Goal: Information Seeking & Learning: Check status

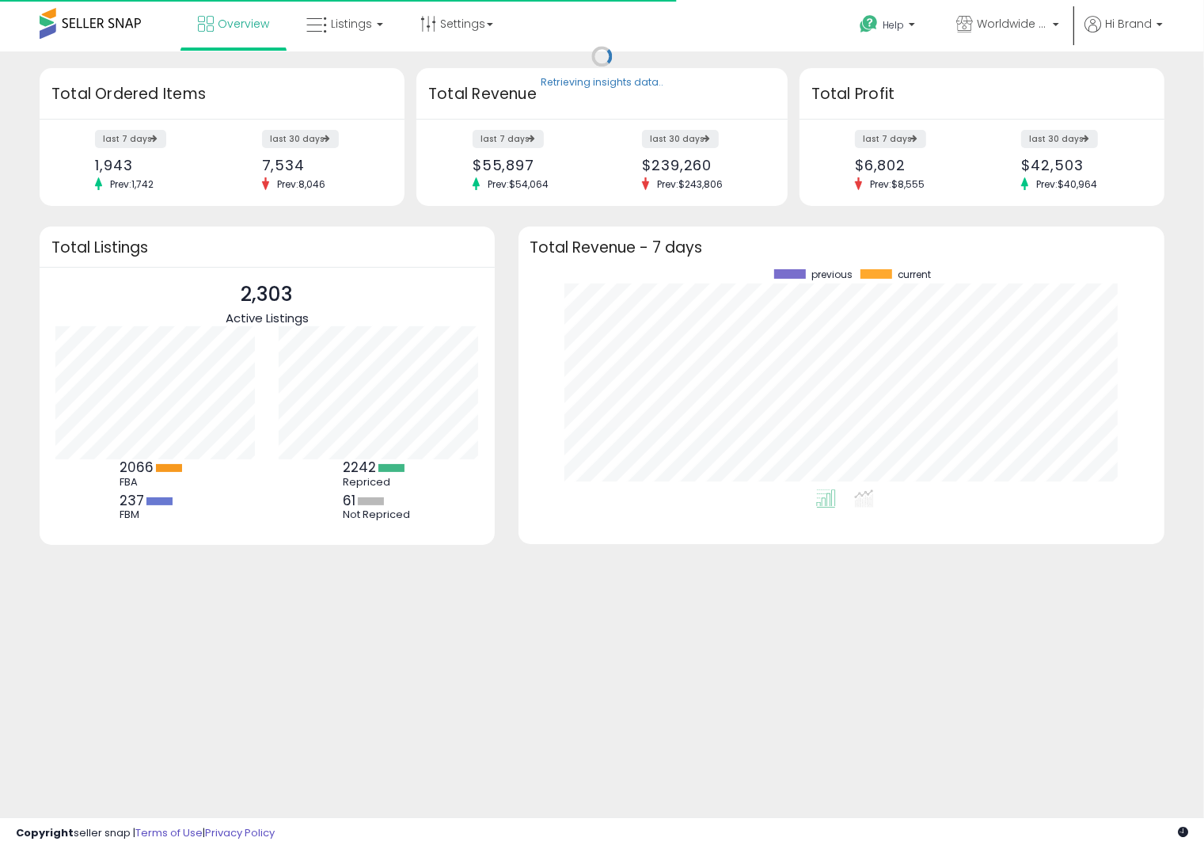
scroll to position [220, 614]
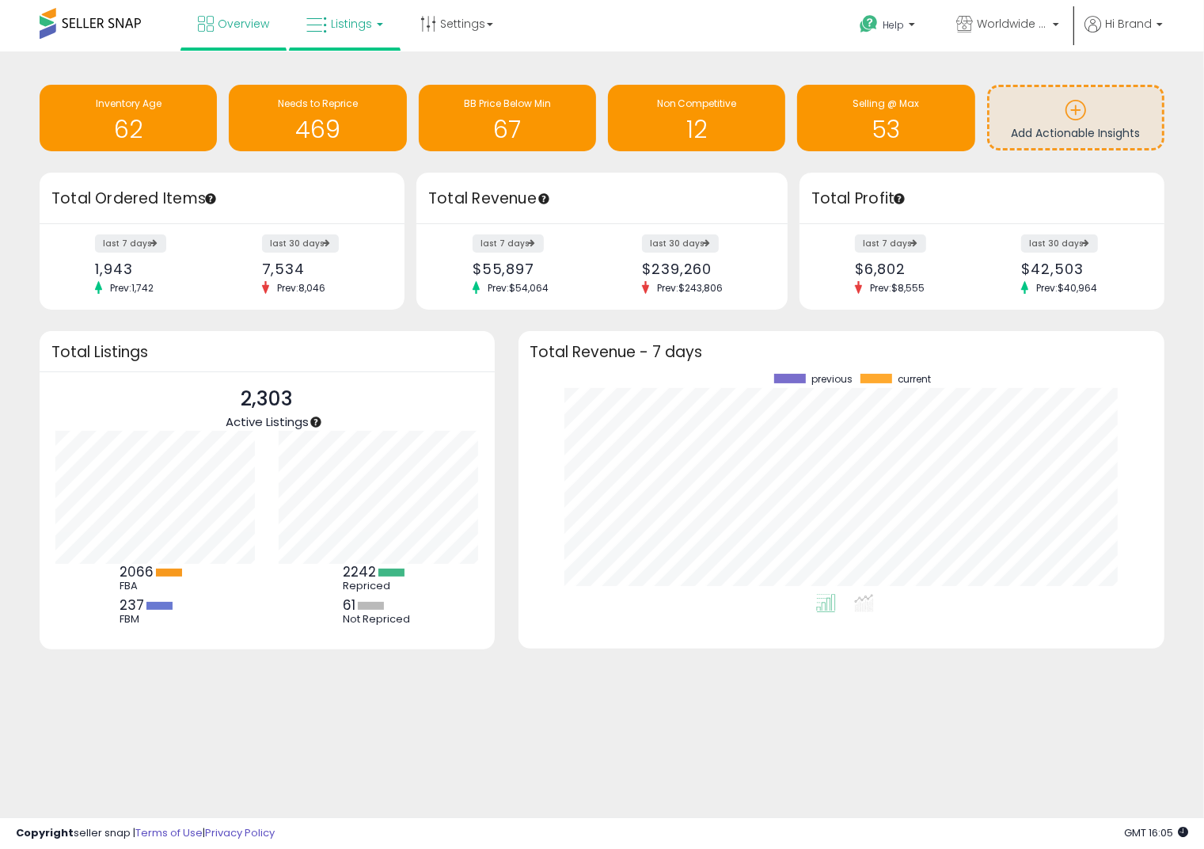
click at [354, 21] on span "Listings" at bounding box center [351, 24] width 41 height 16
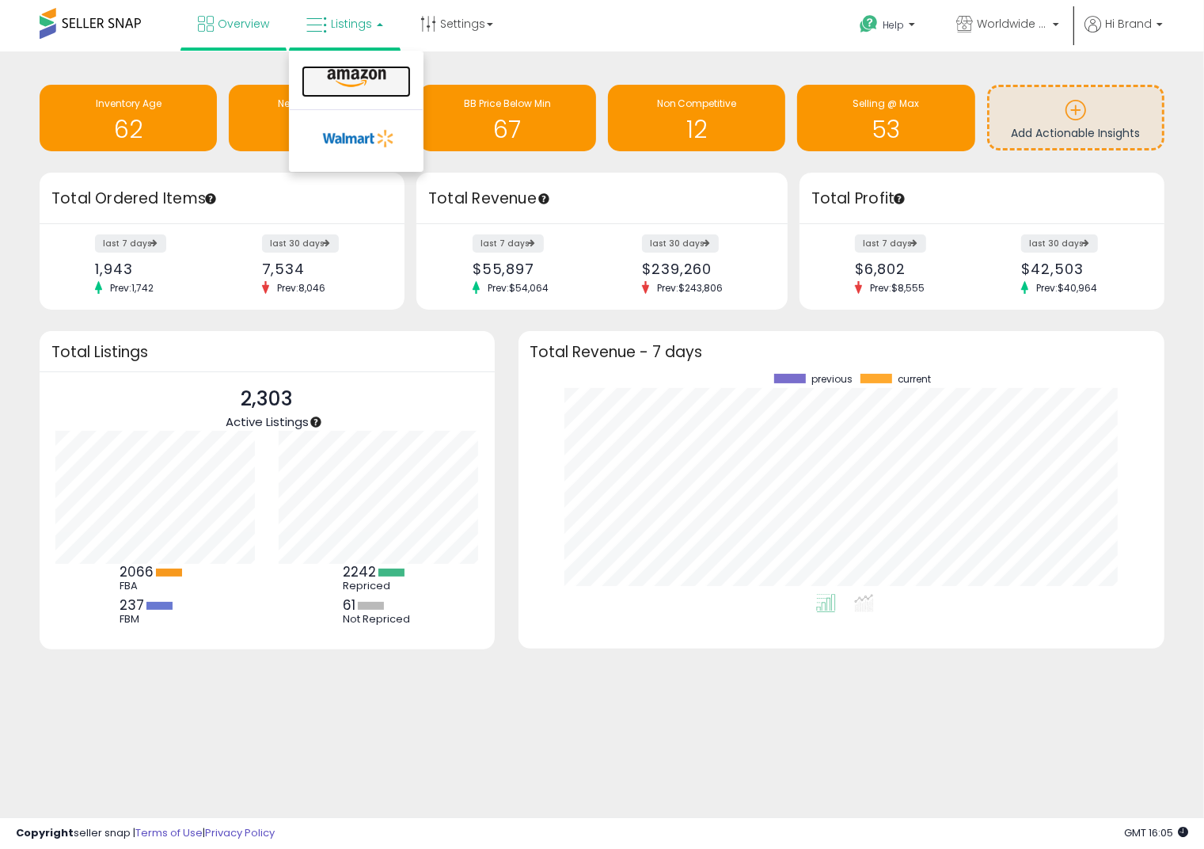
click at [358, 87] on icon at bounding box center [356, 78] width 69 height 21
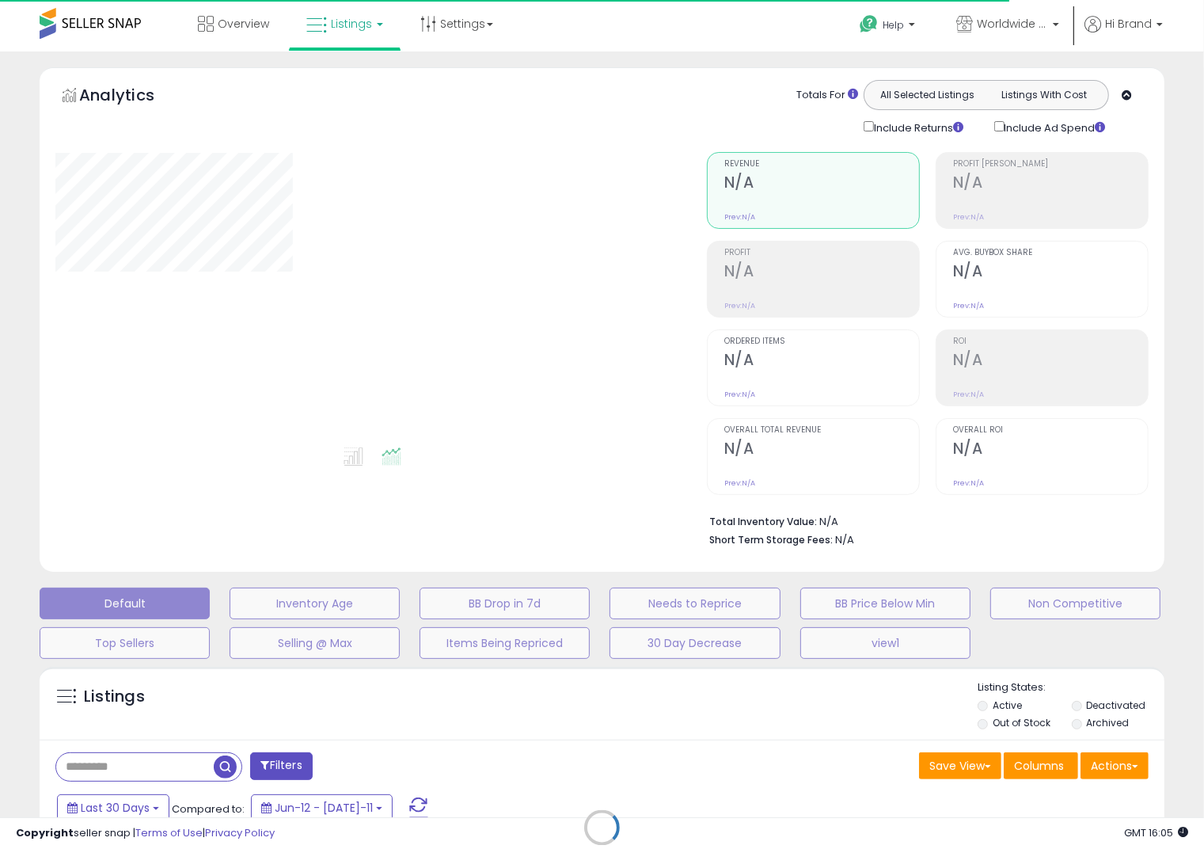
click at [154, 762] on div "Retrieving listings data.." at bounding box center [602, 839] width 1149 height 361
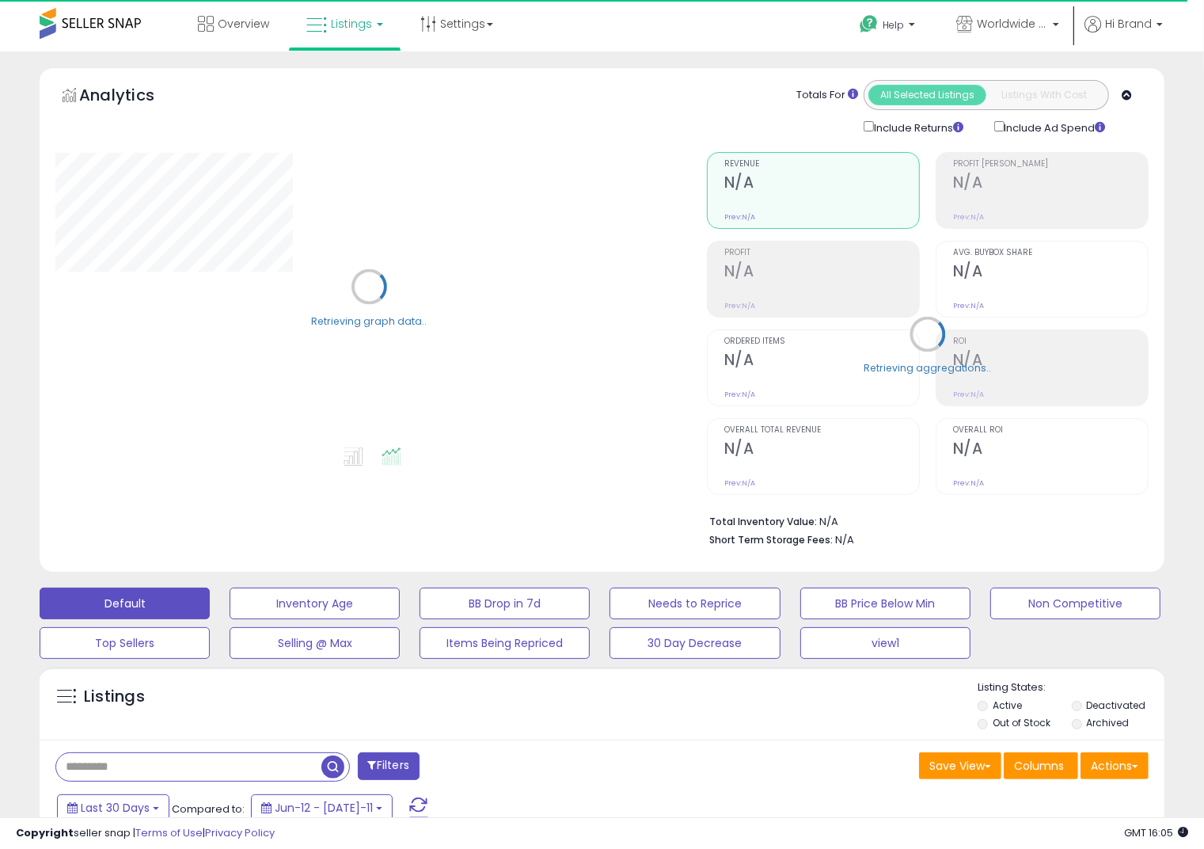
click at [150, 765] on input "text" at bounding box center [188, 767] width 265 height 28
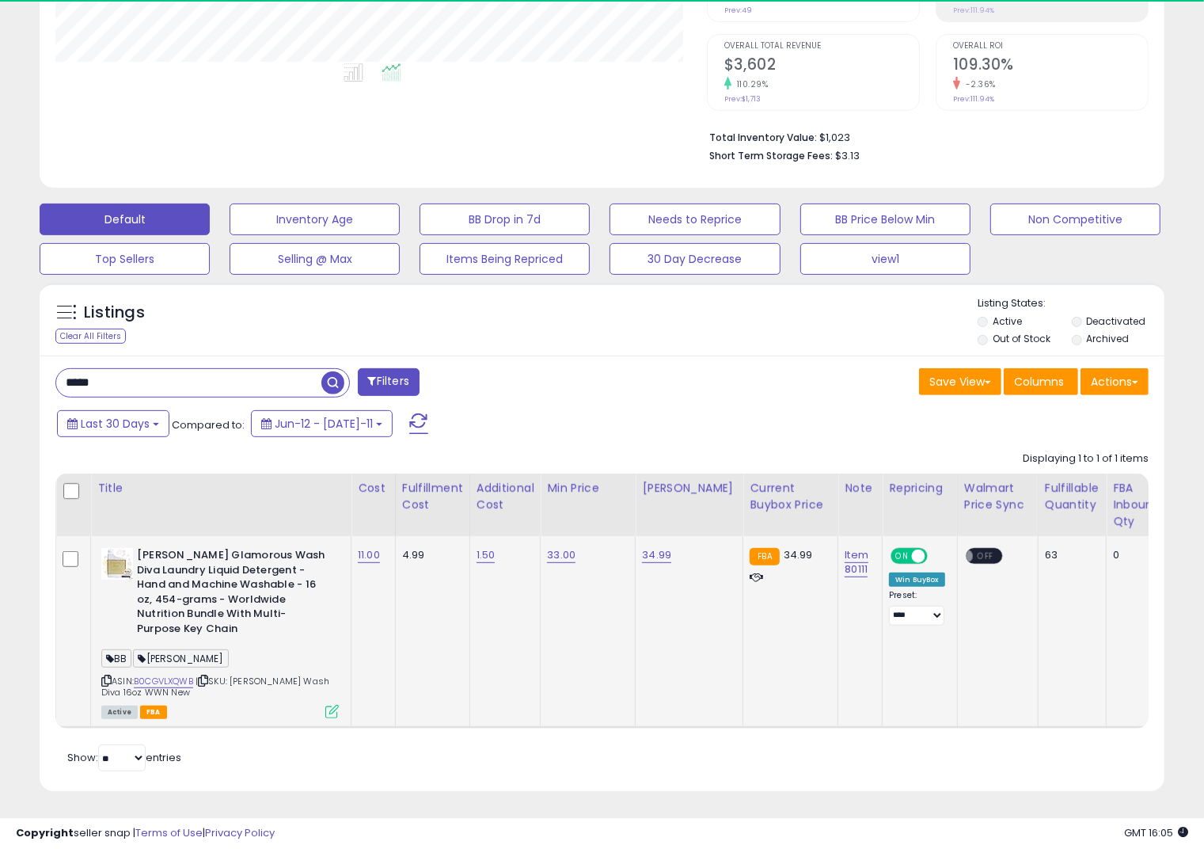
scroll to position [325, 651]
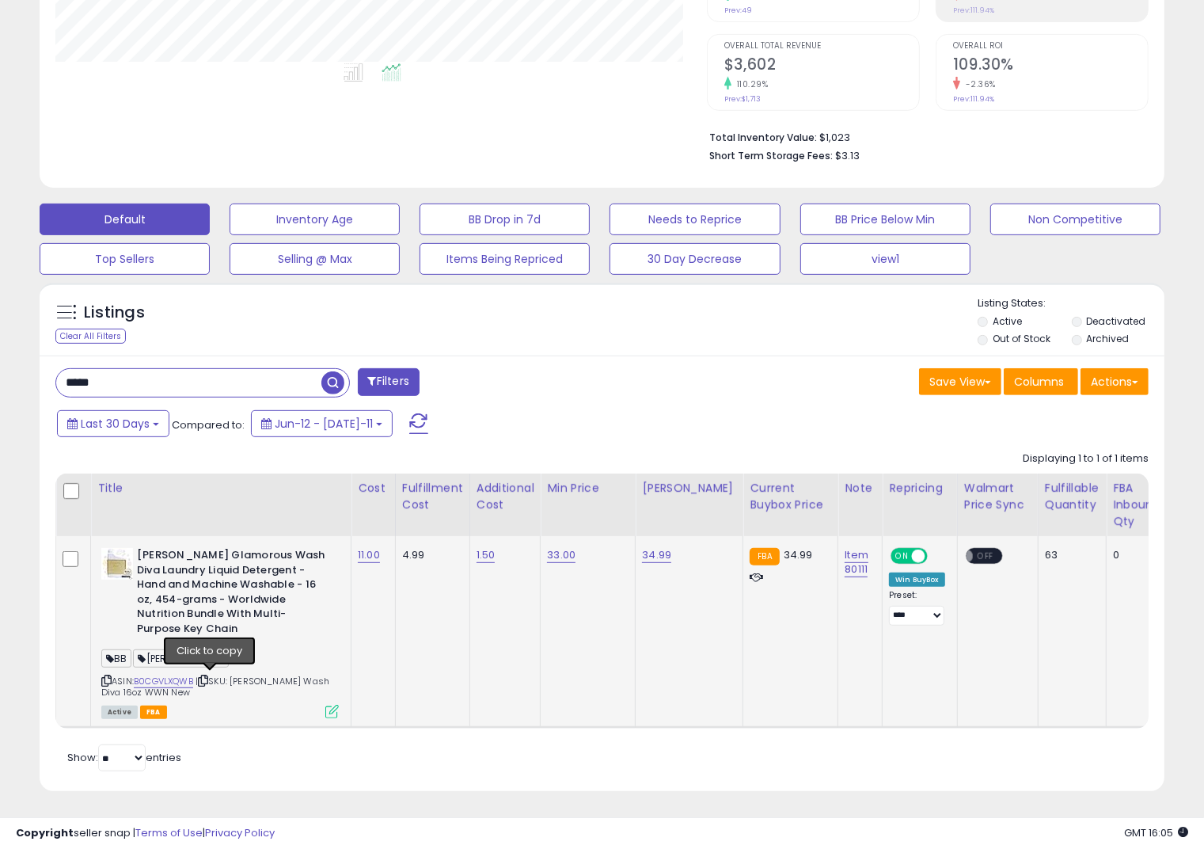
click at [208, 678] on icon at bounding box center [203, 680] width 10 height 9
click at [208, 676] on icon at bounding box center [203, 680] width 10 height 9
drag, startPoint x: 78, startPoint y: 377, endPoint x: 69, endPoint y: 377, distance: 9.5
click at [69, 377] on input "*****" at bounding box center [188, 383] width 265 height 28
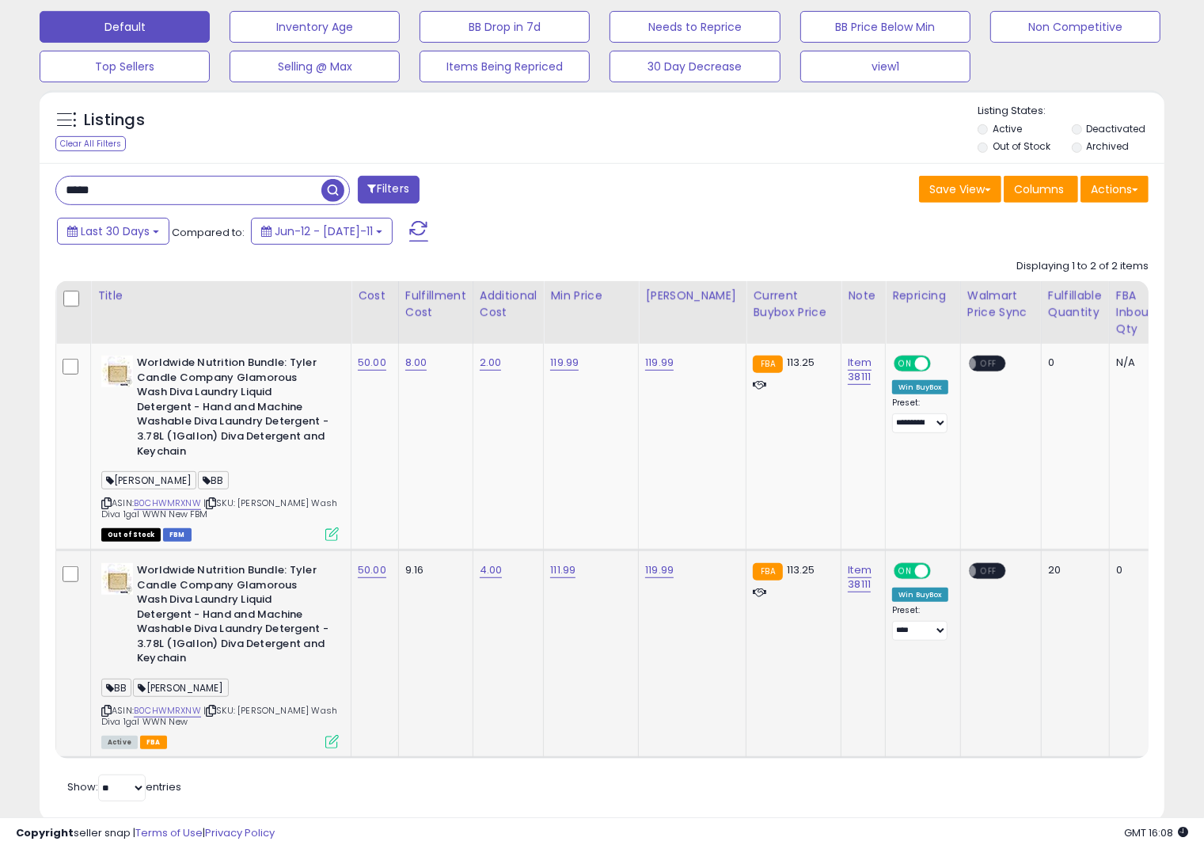
click at [215, 706] on icon at bounding box center [211, 710] width 10 height 9
click at [165, 180] on input "*****" at bounding box center [188, 191] width 265 height 28
type input "*****"
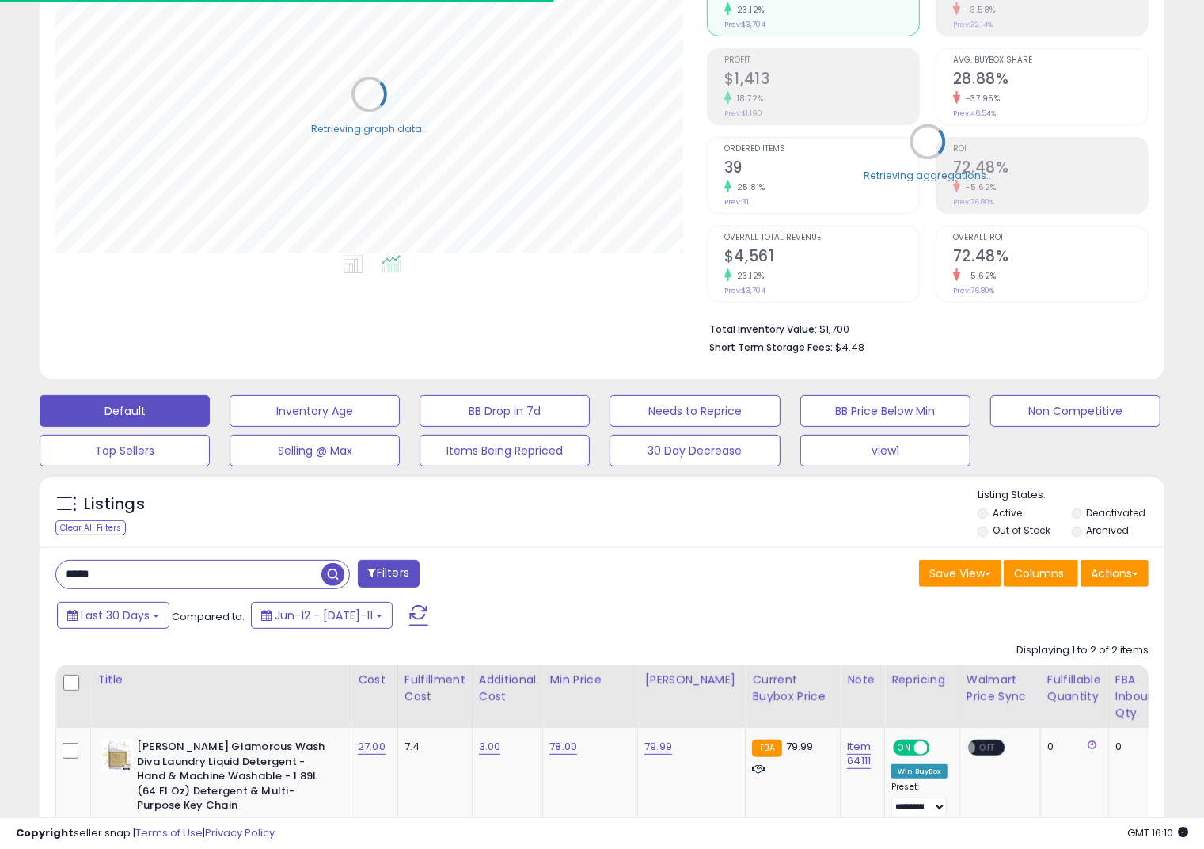
scroll to position [547, 0]
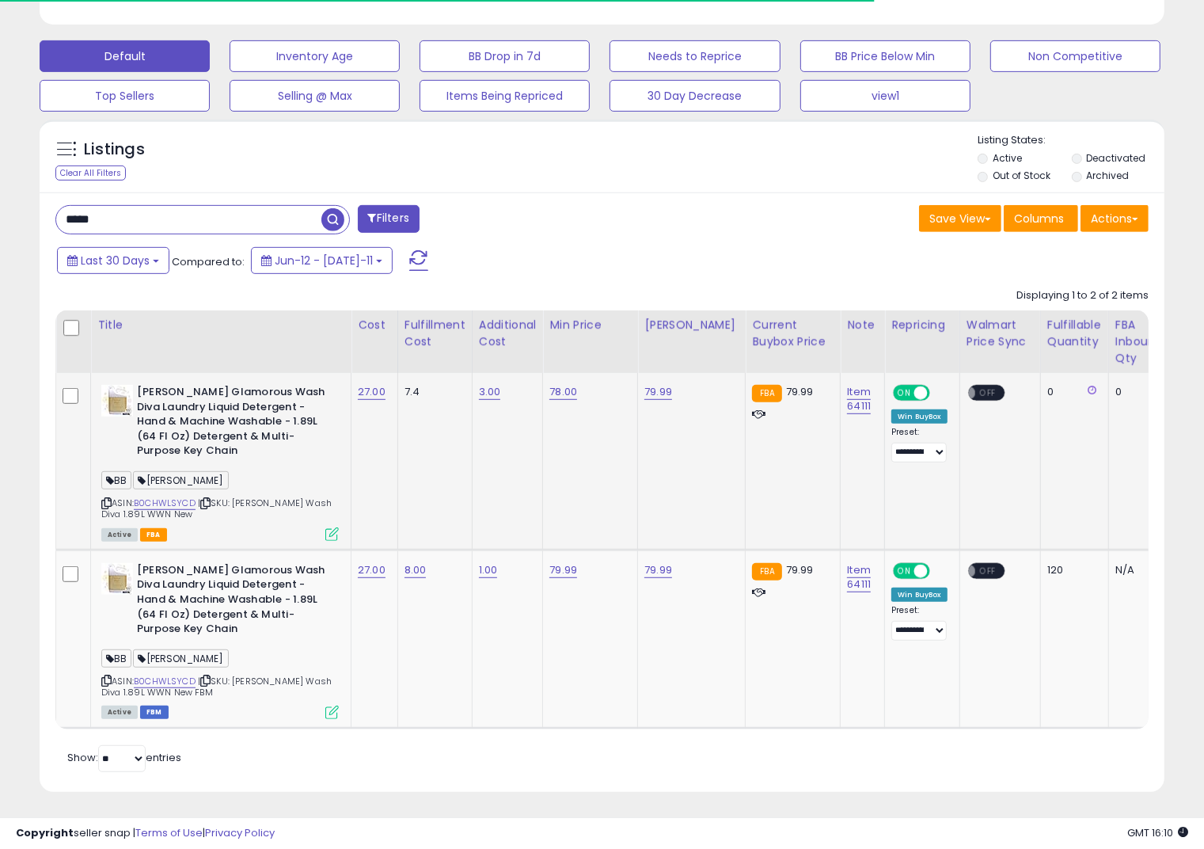
click at [211, 501] on icon at bounding box center [205, 503] width 10 height 9
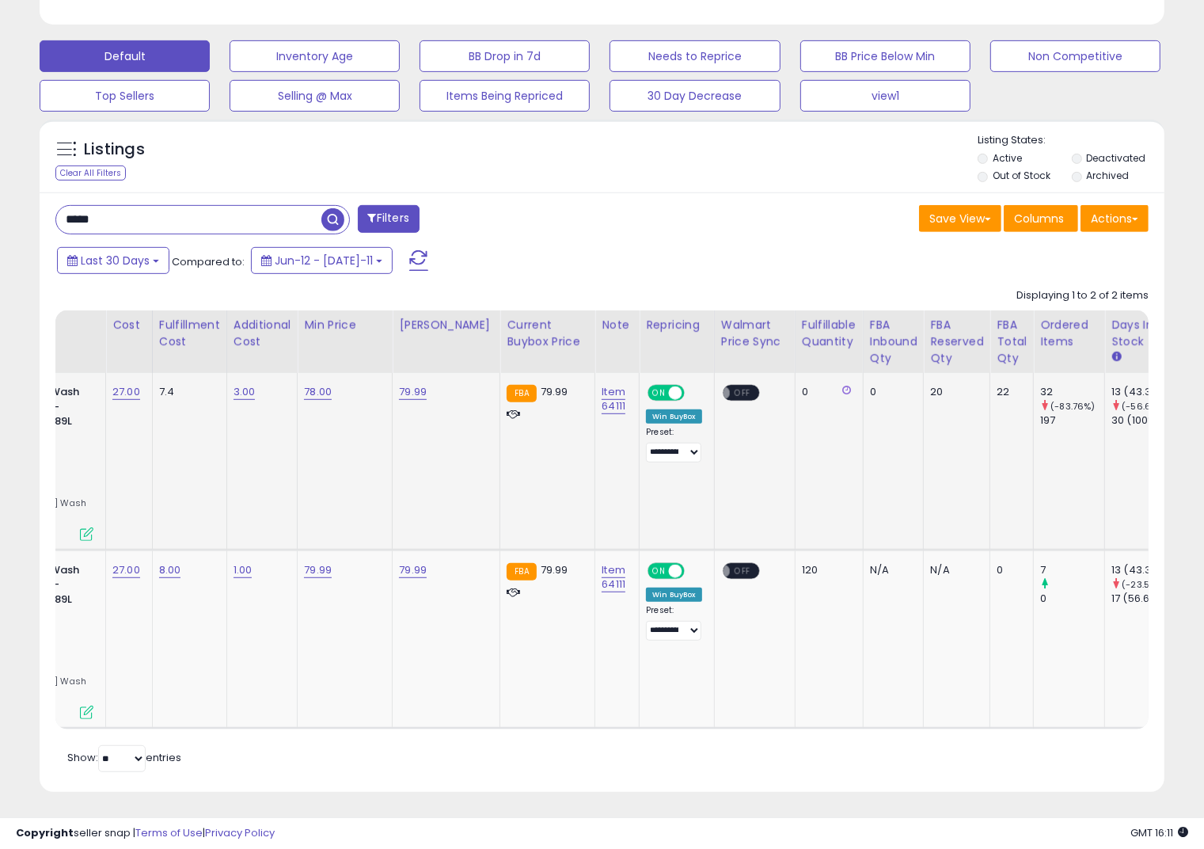
scroll to position [0, 0]
